Goal: Transaction & Acquisition: Purchase product/service

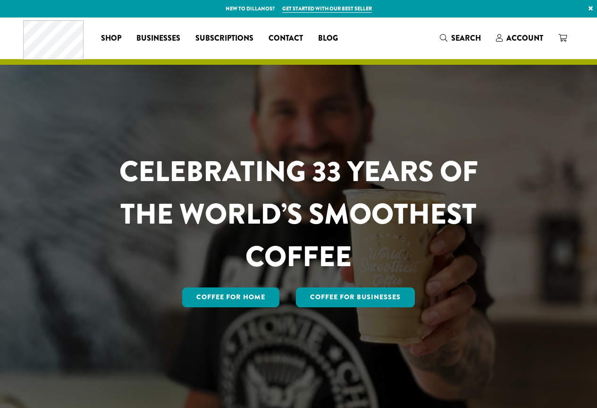
click at [500, 38] on icon at bounding box center [499, 38] width 7 height 8
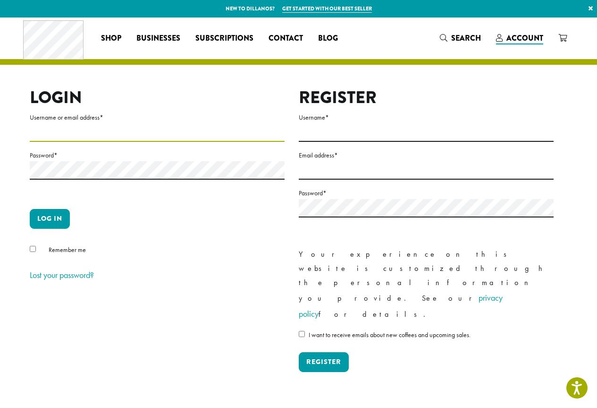
type input "**********"
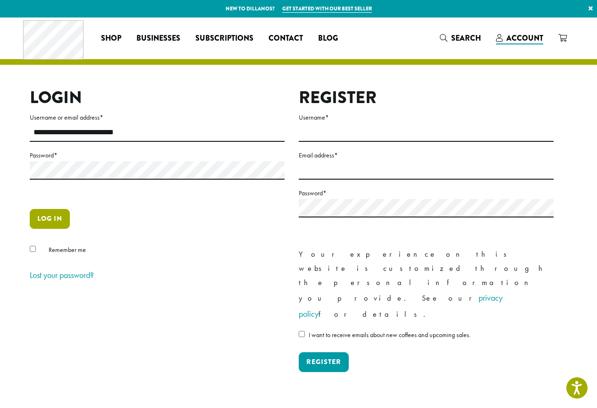
click at [52, 213] on button "Log in" at bounding box center [50, 219] width 40 height 20
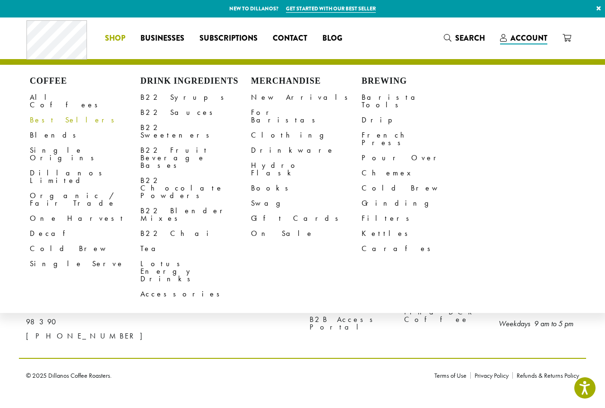
click at [121, 36] on span "Shop" at bounding box center [115, 39] width 20 height 12
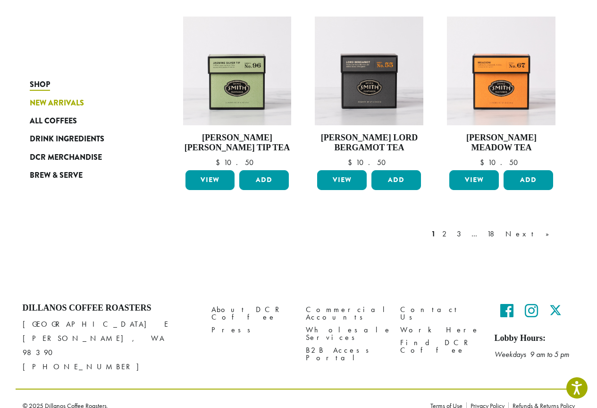
scroll to position [763, 0]
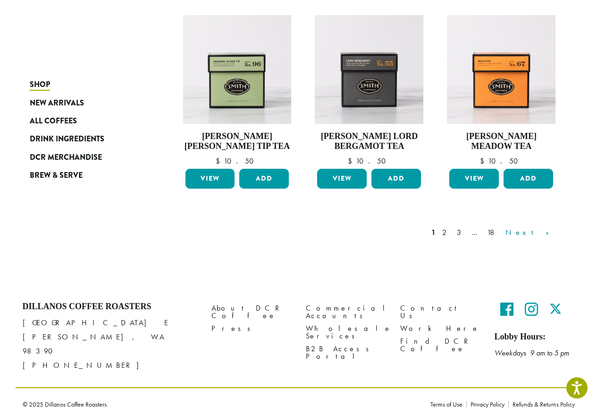
click at [544, 231] on link "Next »" at bounding box center [531, 232] width 54 height 11
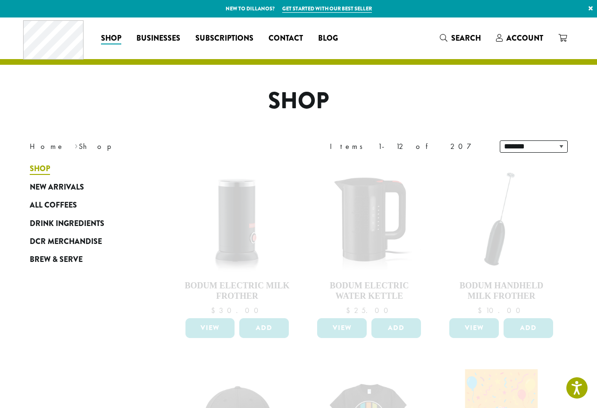
click at [41, 169] on span "Shop" at bounding box center [40, 169] width 20 height 12
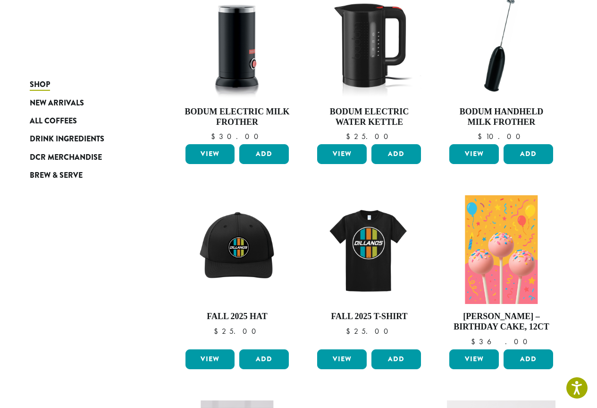
scroll to position [189, 0]
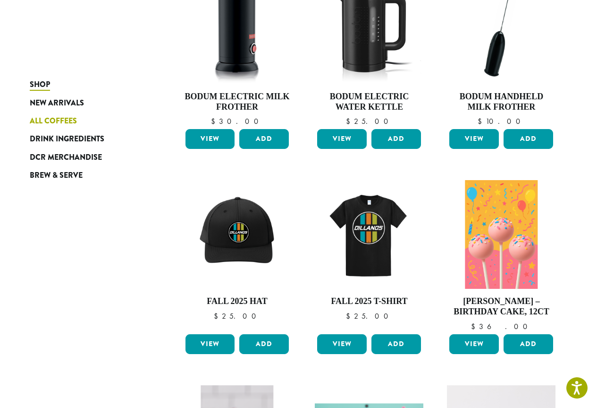
click at [43, 115] on span "All Coffees" at bounding box center [53, 121] width 47 height 12
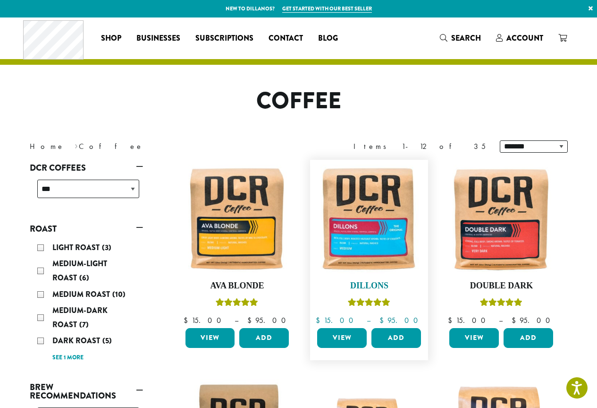
click at [368, 222] on img at bounding box center [369, 218] width 109 height 109
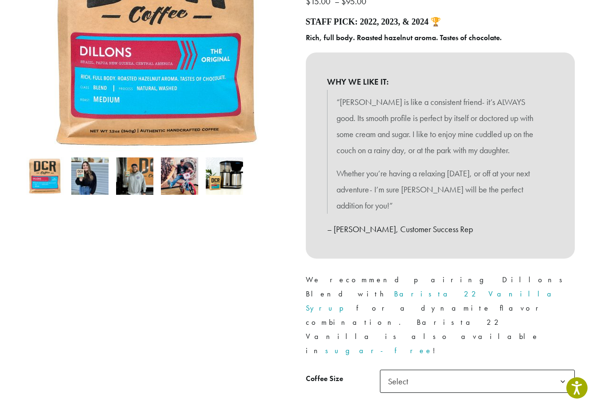
scroll to position [283, 0]
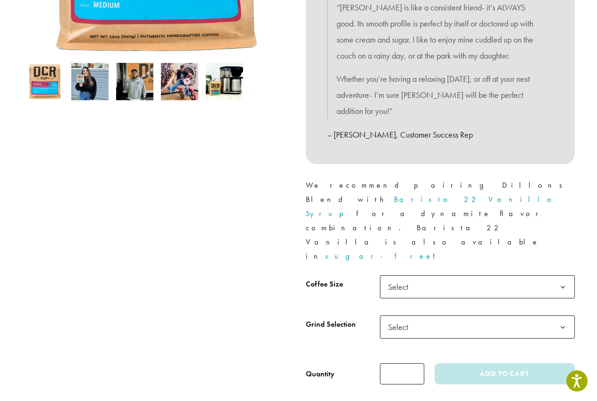
click at [565, 275] on b at bounding box center [563, 286] width 23 height 23
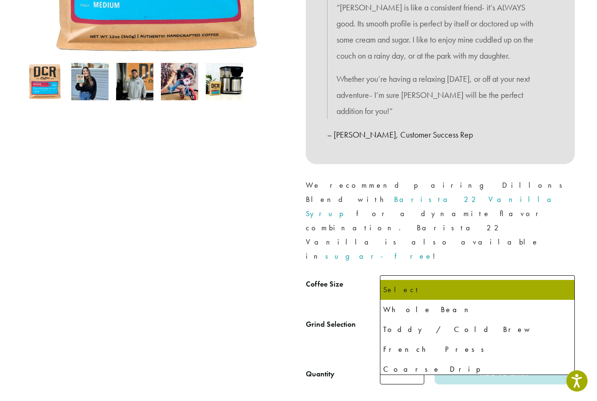
click at [563, 316] on b at bounding box center [563, 327] width 23 height 23
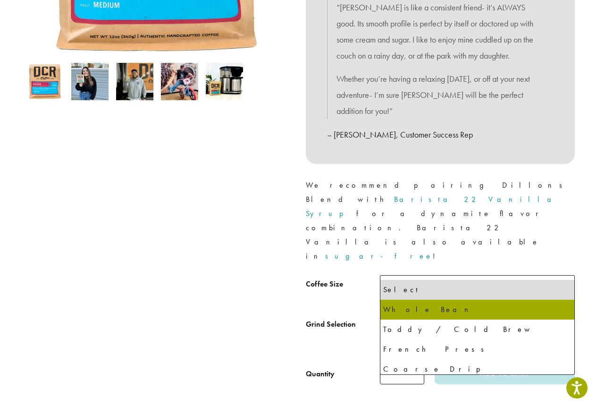
select select "*********"
select select "**********"
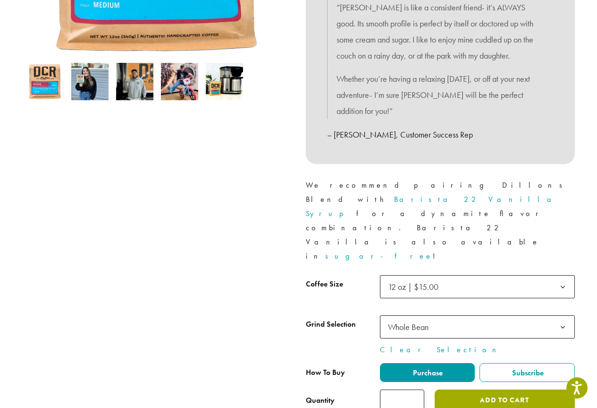
click at [484, 389] on button "Add to cart" at bounding box center [505, 399] width 140 height 21
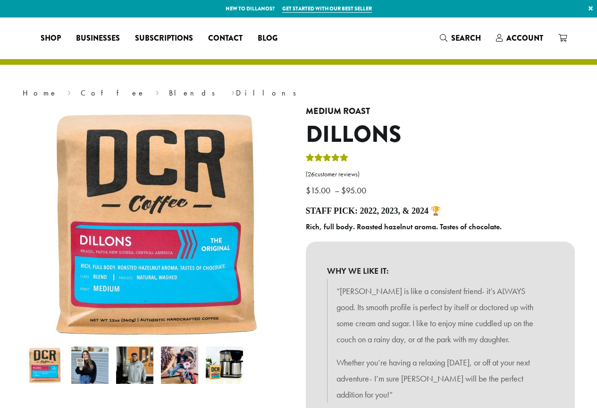
select select "*********"
select select "**********"
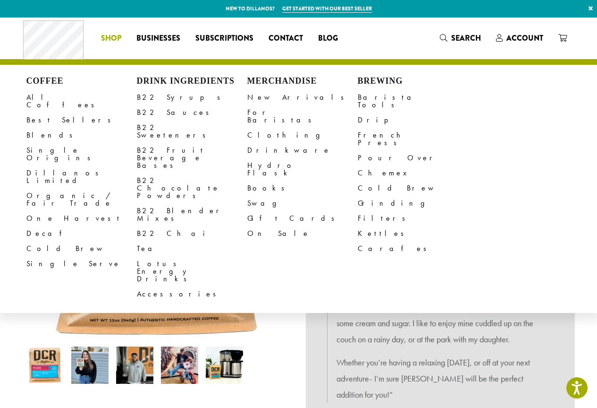
click at [112, 38] on li "Coffee All Coffees Best Sellers Blends Single Origins Dillanos Limited Organic …" at bounding box center [111, 38] width 35 height 15
click at [37, 226] on link "Decaf" at bounding box center [81, 233] width 111 height 15
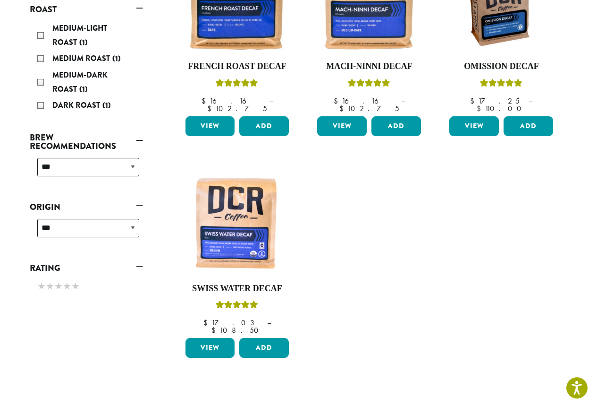
scroll to position [236, 0]
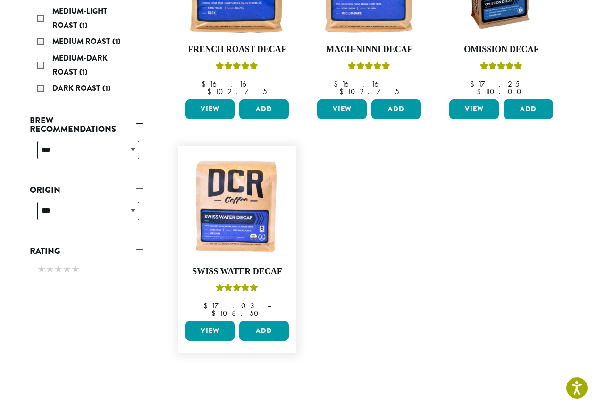
click at [205, 321] on link "View" at bounding box center [211, 331] width 50 height 20
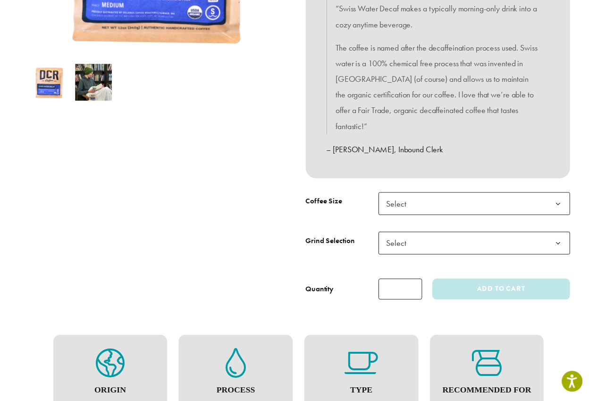
scroll to position [283, 0]
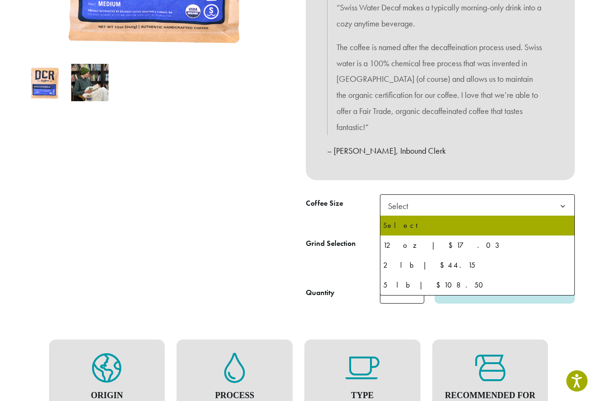
click at [563, 205] on b at bounding box center [563, 206] width 23 height 23
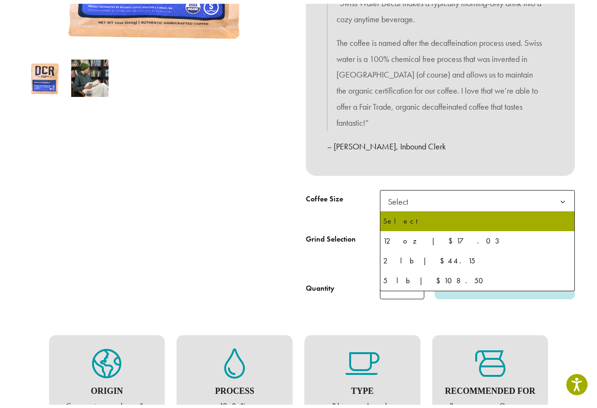
scroll to position [331, 0]
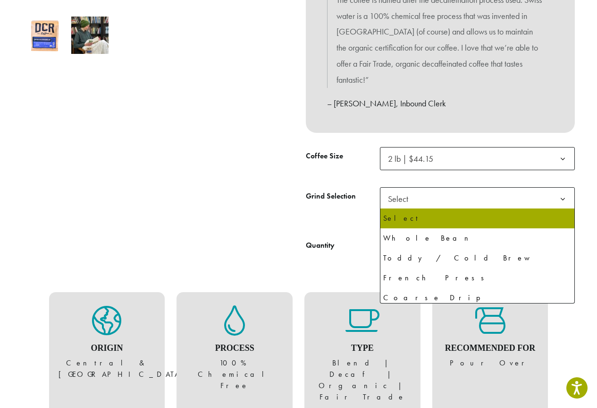
click at [564, 199] on b at bounding box center [563, 199] width 23 height 23
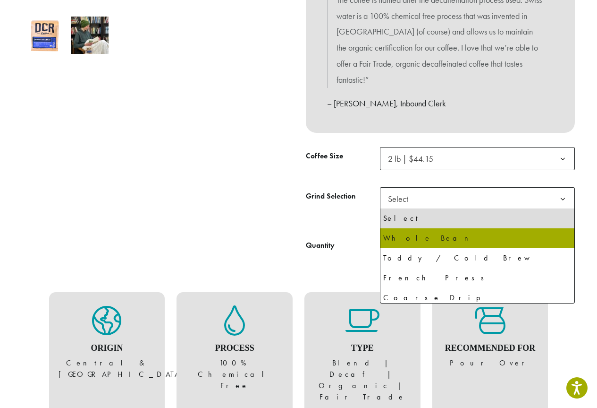
select select "**********"
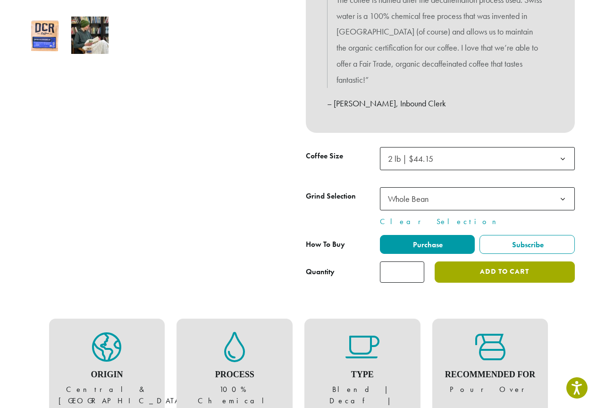
click at [472, 276] on button "Add to cart" at bounding box center [505, 271] width 140 height 21
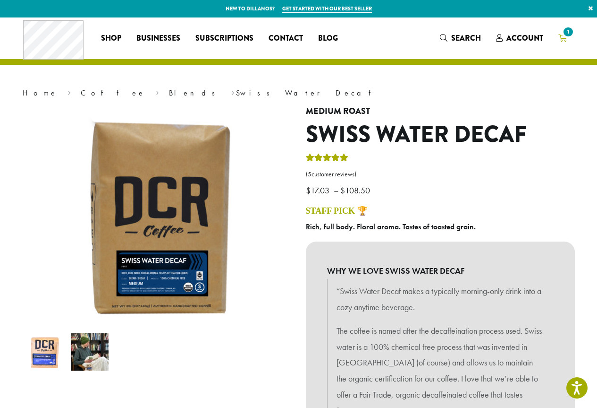
click at [566, 29] on span "1" at bounding box center [568, 32] width 13 height 13
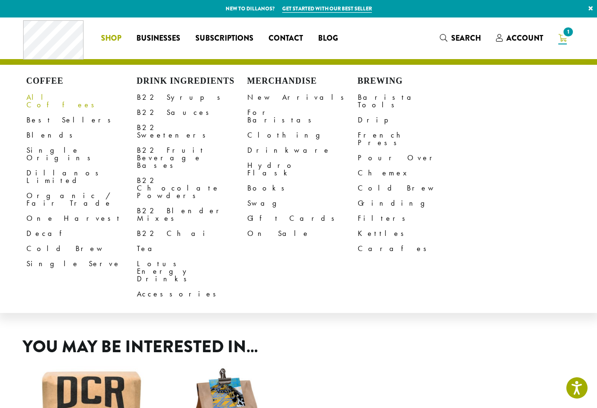
click at [54, 95] on link "All Coffees" at bounding box center [81, 101] width 111 height 23
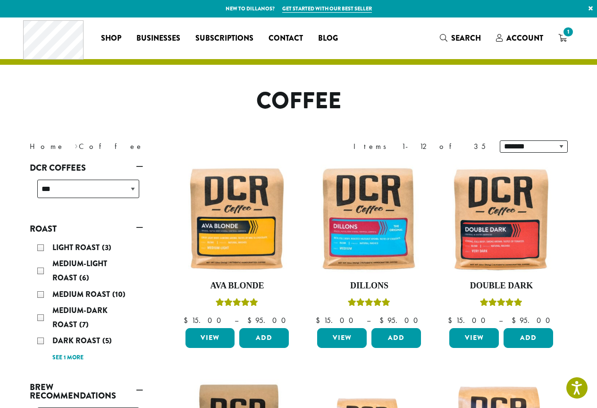
scroll to position [47, 0]
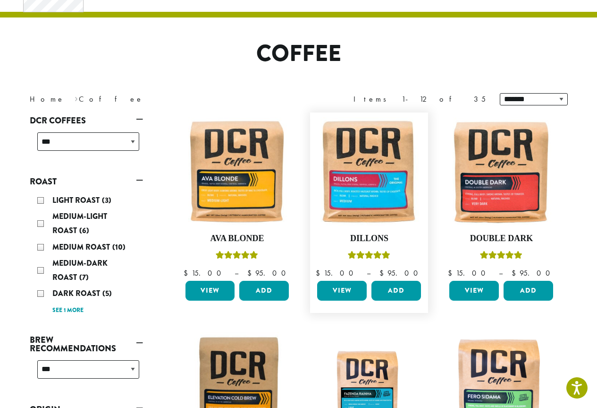
click at [330, 289] on link "View" at bounding box center [342, 291] width 50 height 20
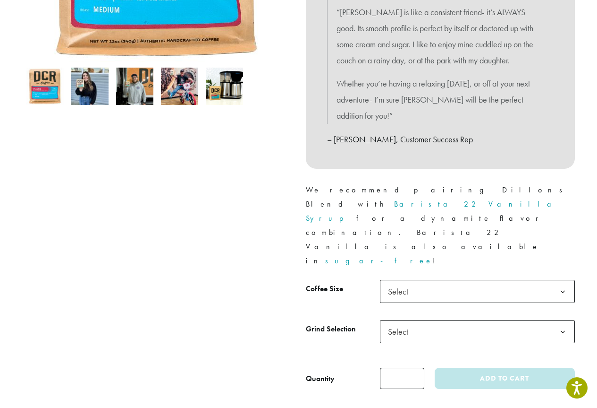
scroll to position [283, 0]
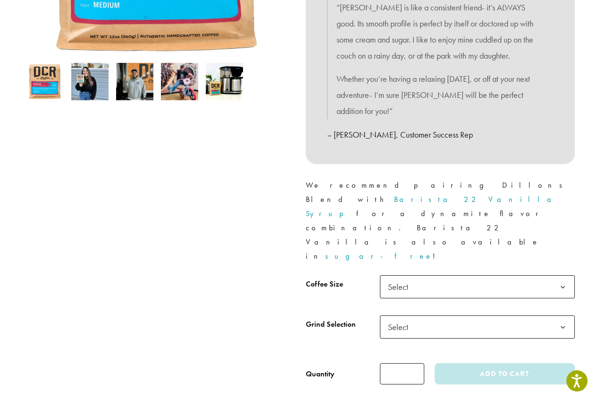
click at [567, 275] on b at bounding box center [563, 286] width 23 height 23
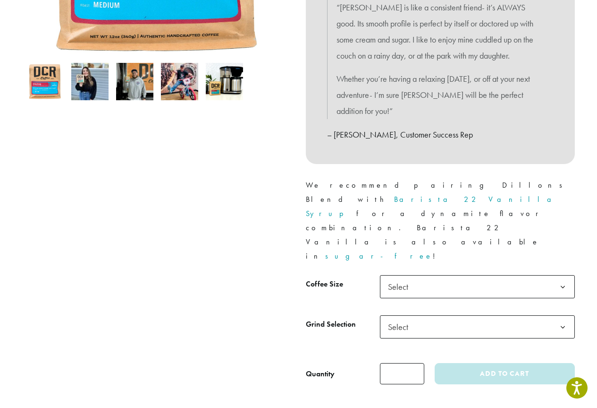
click at [214, 219] on div at bounding box center [157, 104] width 283 height 562
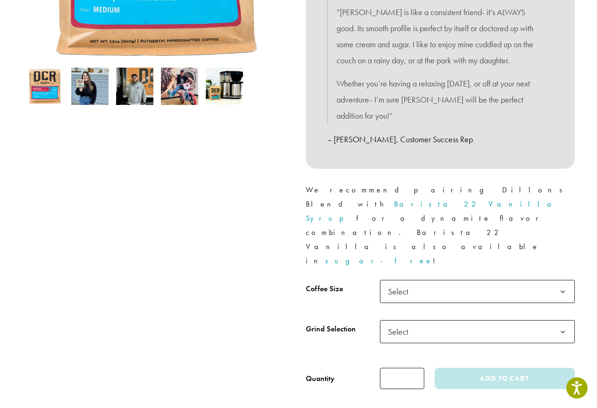
scroll to position [326, 0]
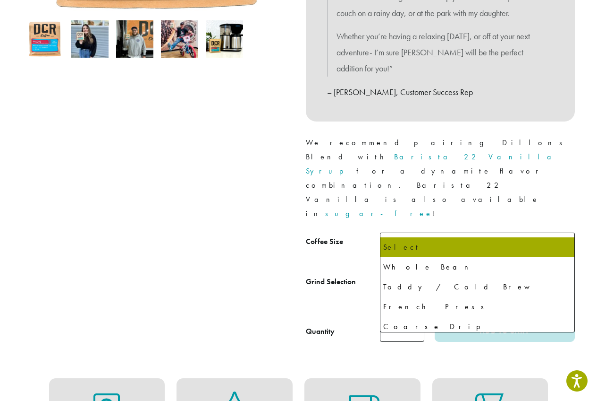
click at [564, 273] on b at bounding box center [563, 284] width 23 height 23
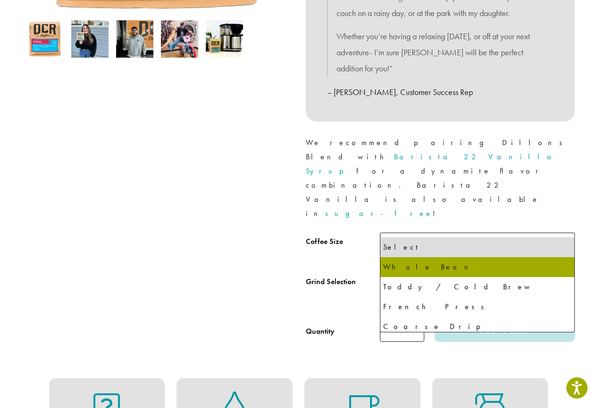
select select "**********"
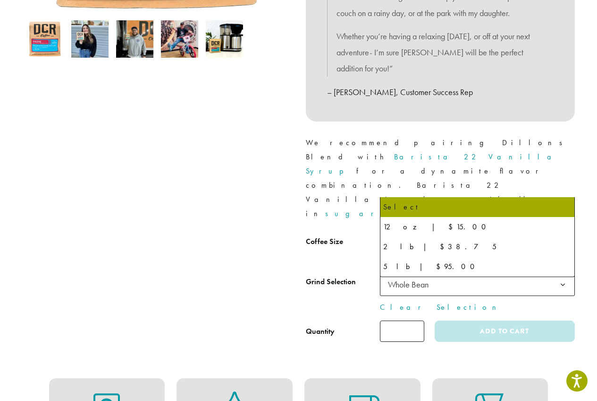
click at [564, 233] on b at bounding box center [563, 244] width 23 height 23
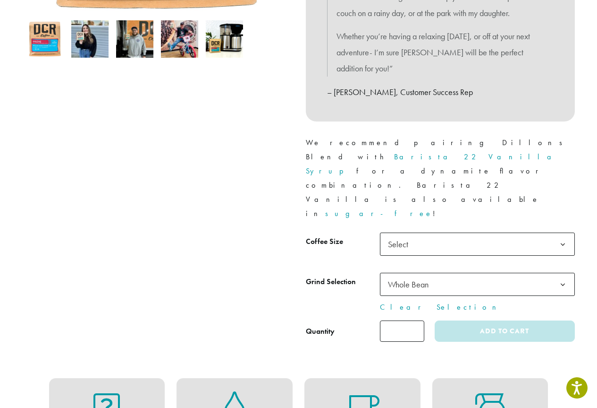
click at [224, 144] on div at bounding box center [157, 61] width 283 height 562
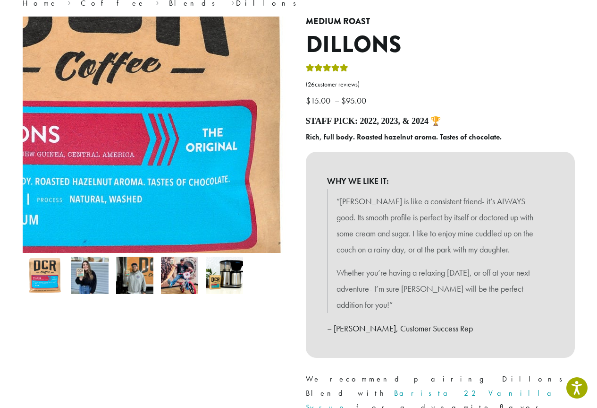
scroll to position [0, 0]
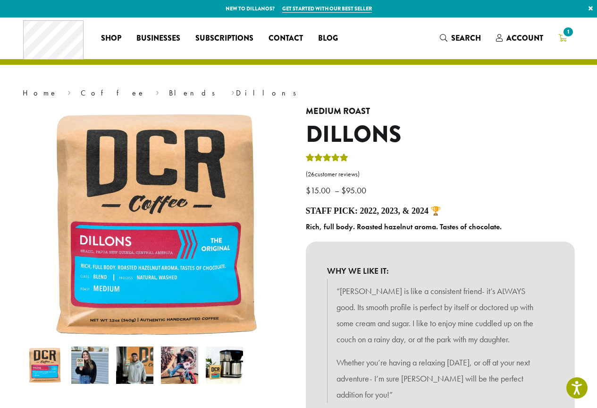
click at [566, 34] on span "1" at bounding box center [568, 32] width 13 height 13
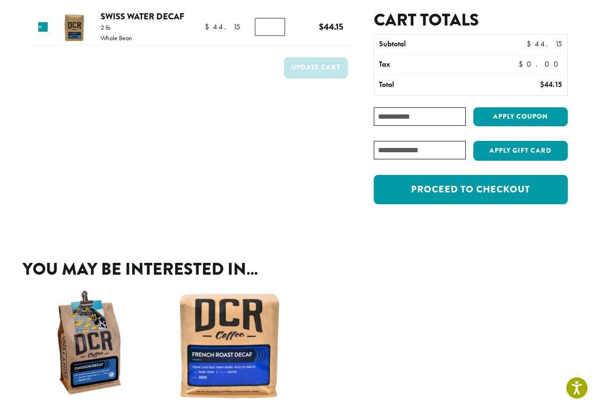
scroll to position [94, 0]
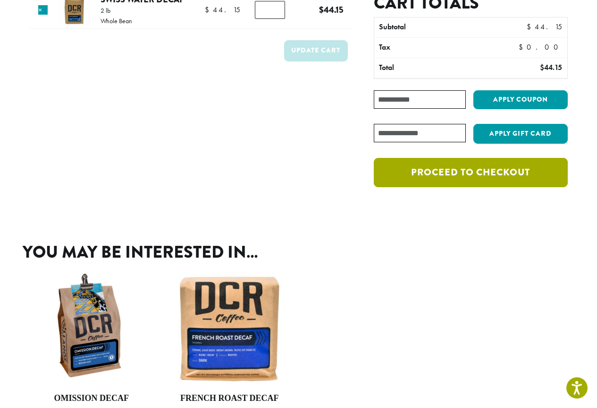
click at [410, 174] on link "Proceed to checkout" at bounding box center [471, 172] width 194 height 29
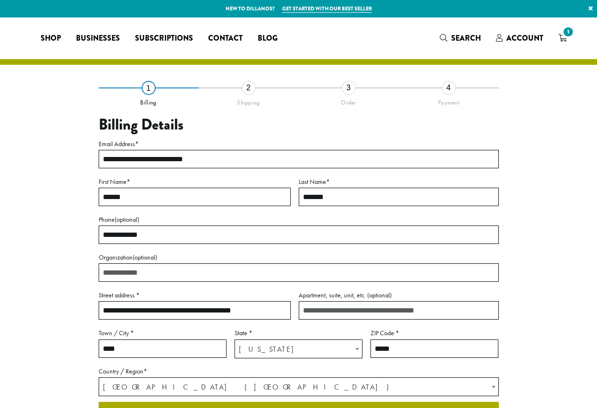
select select "**"
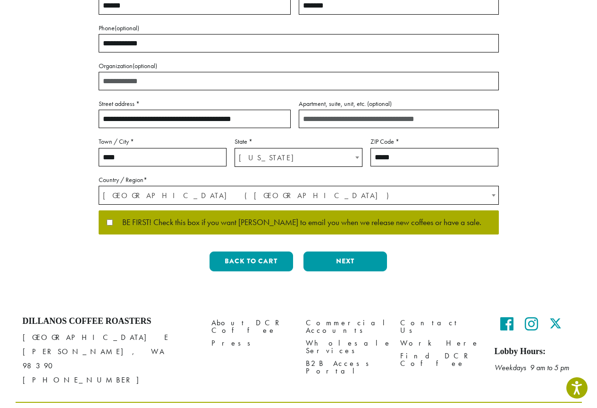
scroll to position [206, 0]
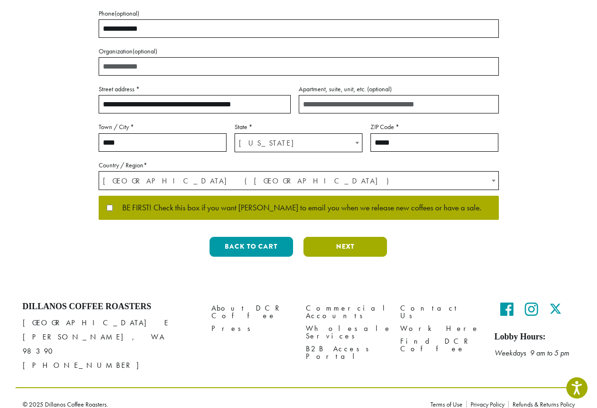
click at [355, 246] on button "Next" at bounding box center [346, 247] width 84 height 20
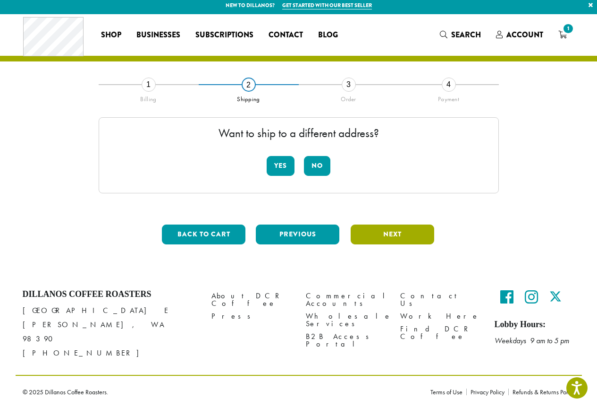
scroll to position [0, 0]
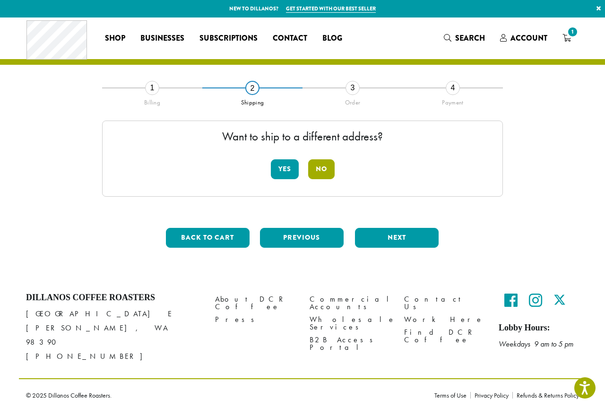
click at [325, 171] on button "No" at bounding box center [321, 169] width 26 height 20
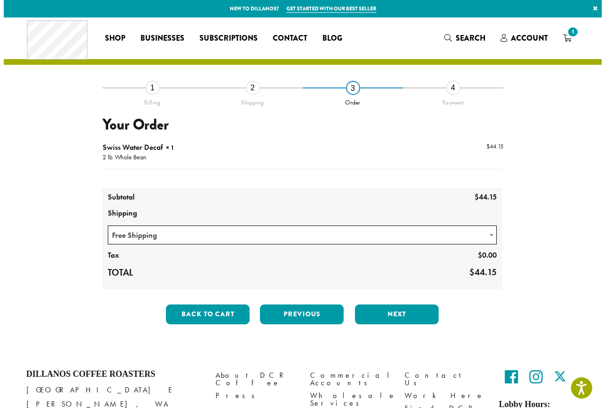
scroll to position [47, 0]
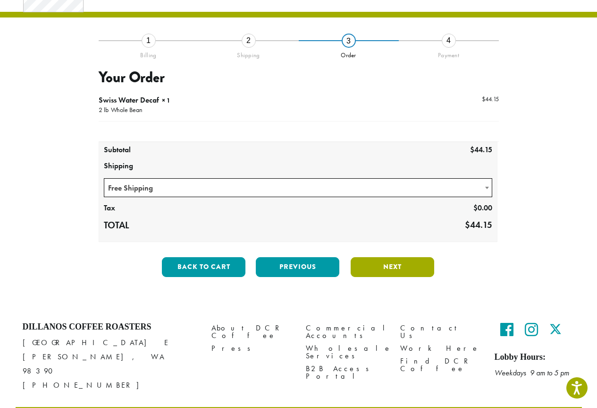
click at [396, 266] on button "Next" at bounding box center [393, 267] width 84 height 20
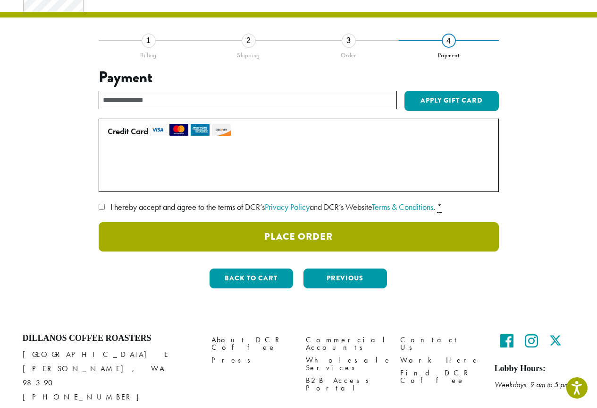
click at [287, 239] on button "Place Order" at bounding box center [299, 236] width 401 height 29
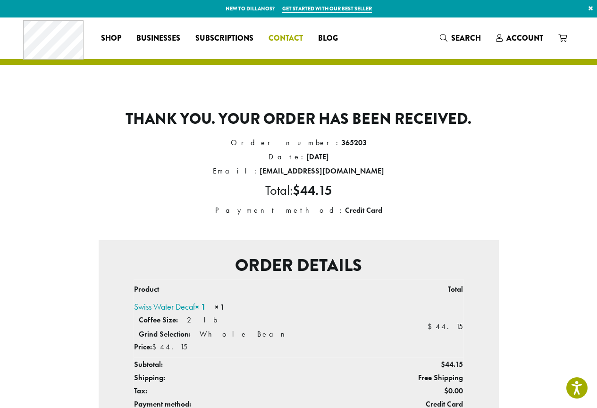
click at [281, 36] on span "Contact" at bounding box center [286, 39] width 34 height 12
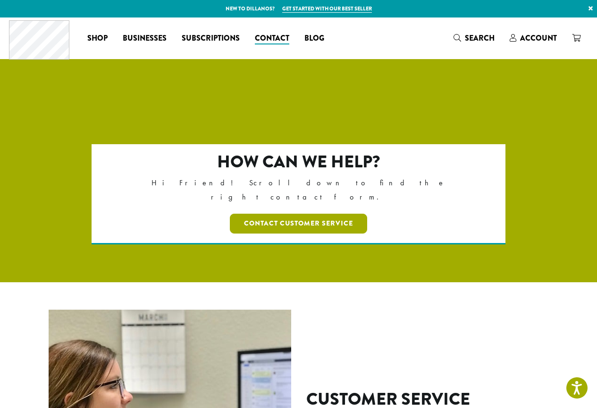
click at [288, 213] on link "Contact Customer Service" at bounding box center [298, 223] width 137 height 20
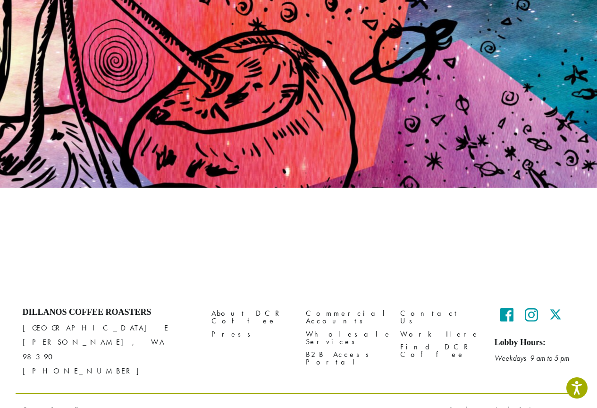
scroll to position [85, 0]
